Goal: Find specific page/section: Find specific page/section

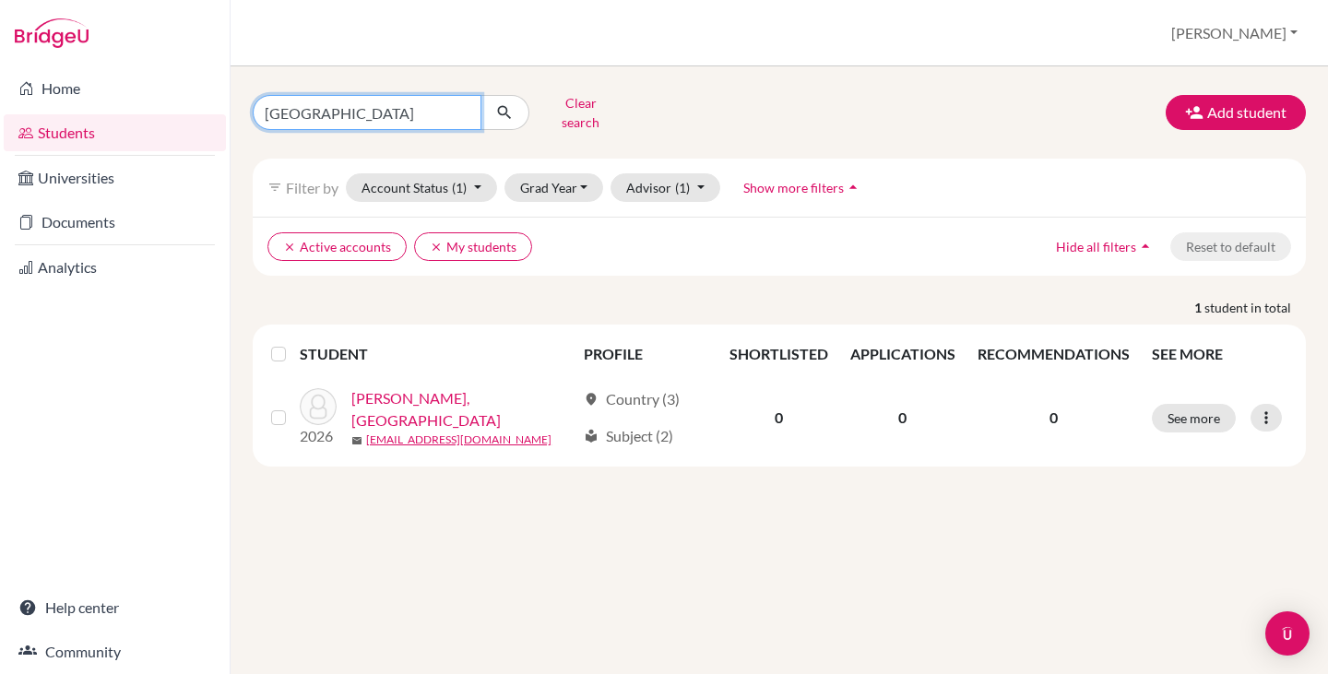
drag, startPoint x: 328, startPoint y: 100, endPoint x: 259, endPoint y: 119, distance: 71.6
click at [254, 121] on div "lucca" at bounding box center [391, 112] width 277 height 35
type input "melina"
click button "submit" at bounding box center [504, 112] width 49 height 35
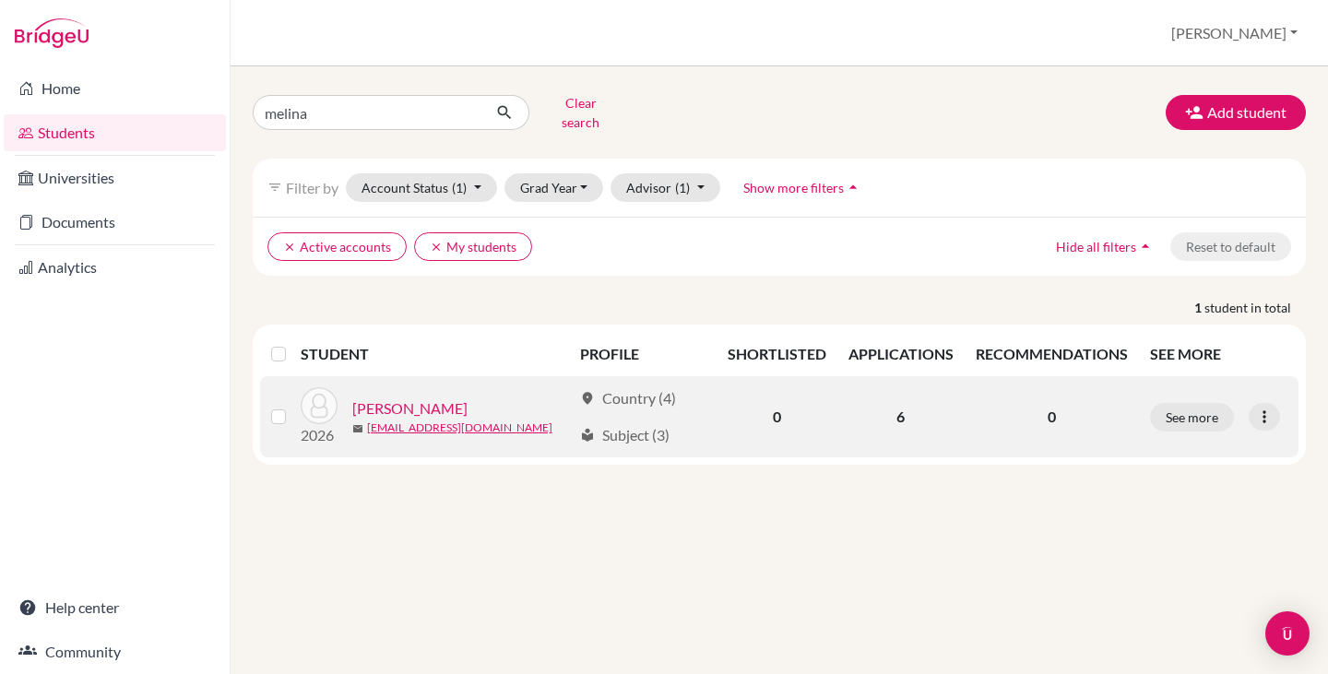
click at [399, 397] on link "[PERSON_NAME]" at bounding box center [409, 408] width 115 height 22
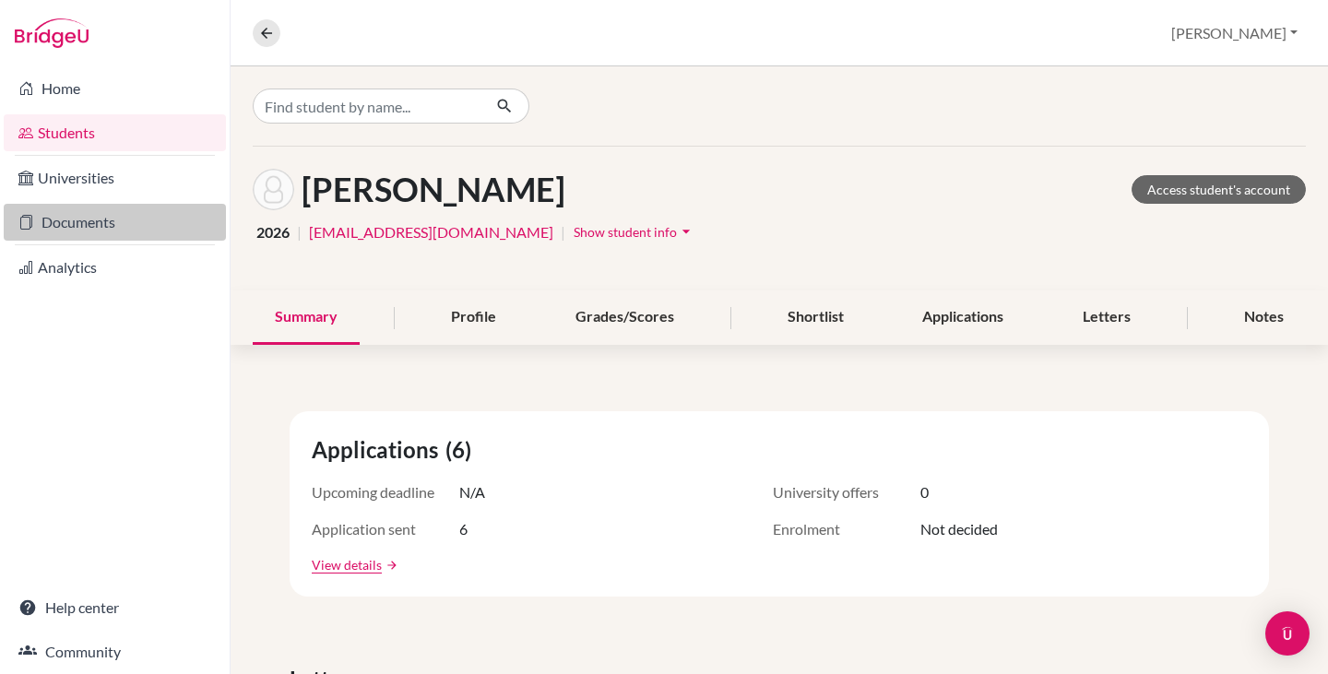
click at [65, 221] on link "Documents" at bounding box center [115, 222] width 222 height 37
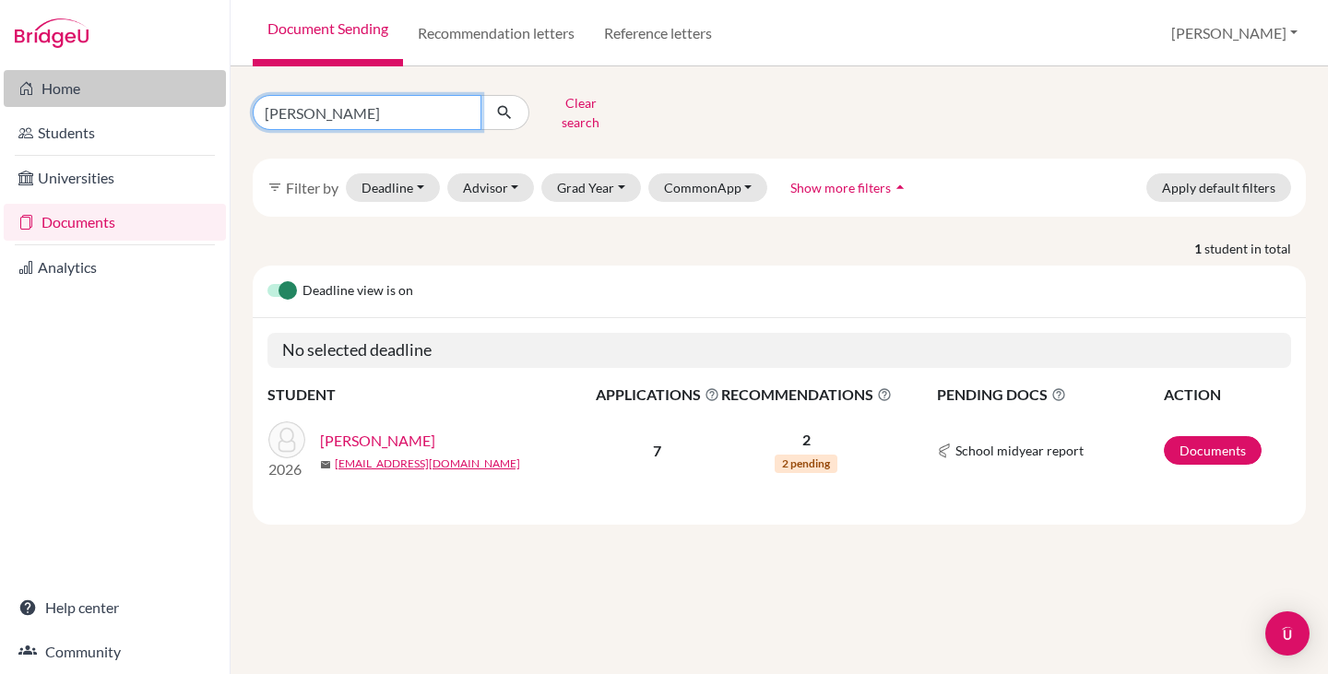
drag, startPoint x: 340, startPoint y: 103, endPoint x: 170, endPoint y: 103, distance: 170.6
click at [170, 103] on div "Home Students Universities Documents Analytics Help center Community Document S…" at bounding box center [664, 337] width 1328 height 674
type input "melina"
click button "submit" at bounding box center [504, 112] width 49 height 35
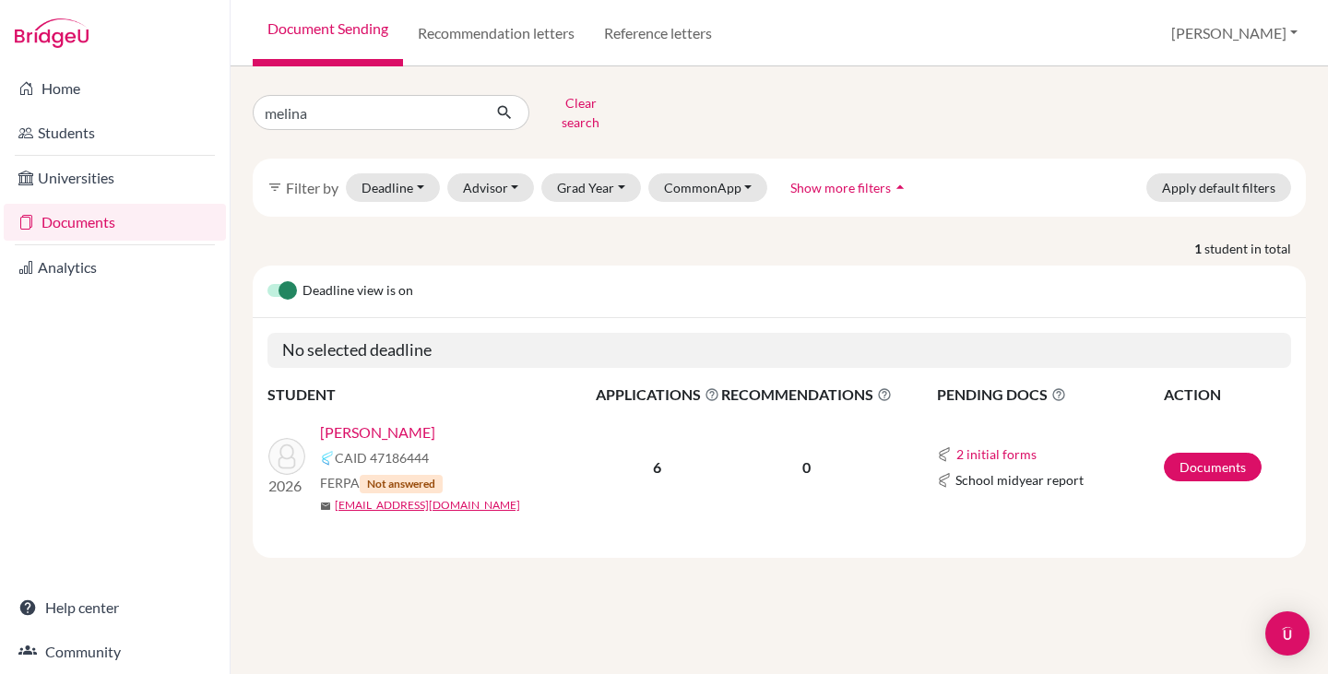
click at [397, 421] on link "[PERSON_NAME]" at bounding box center [377, 432] width 115 height 22
